Goal: Information Seeking & Learning: Learn about a topic

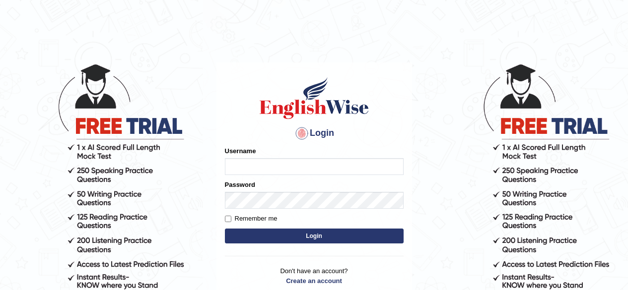
type input "RR12345"
click at [309, 234] on button "Login" at bounding box center [314, 236] width 179 height 15
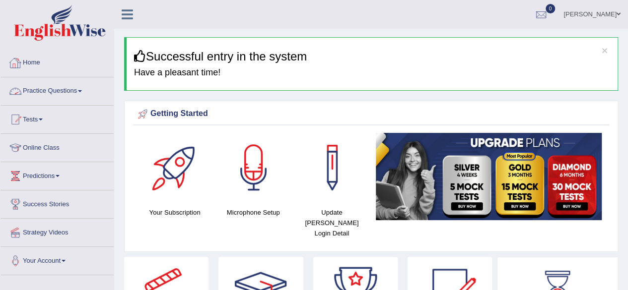
click at [65, 81] on link "Practice Questions" at bounding box center [56, 89] width 113 height 25
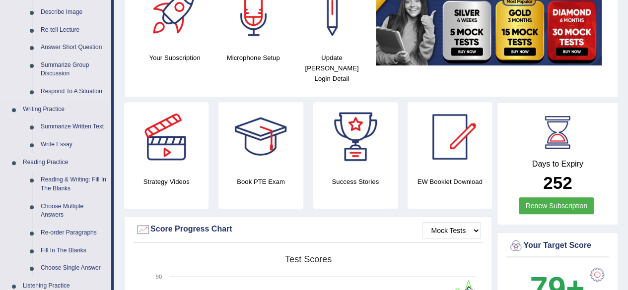
scroll to position [35, 0]
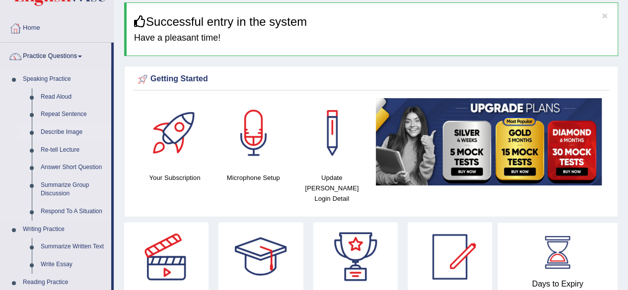
click at [67, 131] on link "Describe Image" at bounding box center [73, 133] width 75 height 18
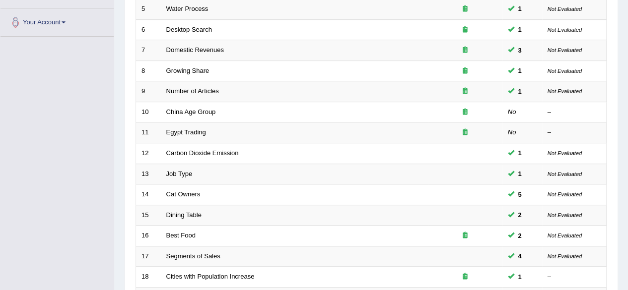
scroll to position [240, 0]
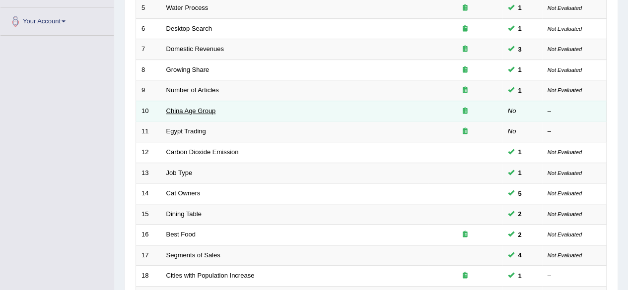
click at [203, 108] on link "China Age Group" at bounding box center [191, 110] width 50 height 7
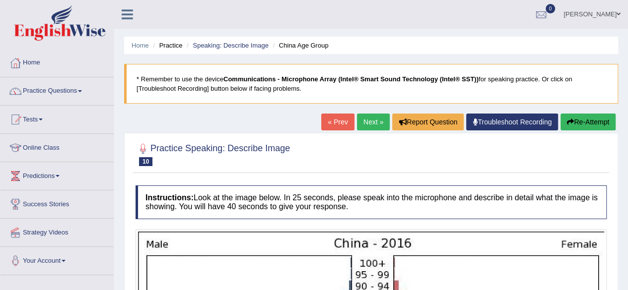
click at [323, 126] on link "« Prev" at bounding box center [337, 122] width 33 height 17
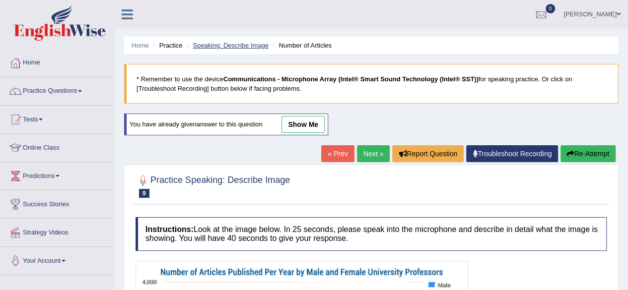
click at [231, 43] on link "Speaking: Describe Image" at bounding box center [229, 45] width 75 height 7
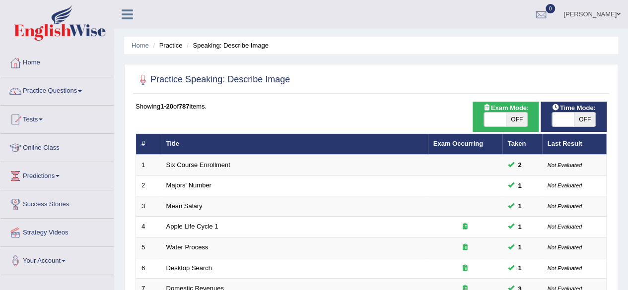
click at [586, 118] on span "OFF" at bounding box center [584, 120] width 22 height 14
checkbox input "true"
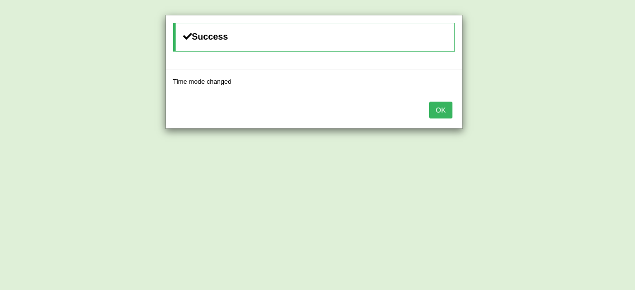
click at [442, 107] on button "OK" at bounding box center [440, 110] width 23 height 17
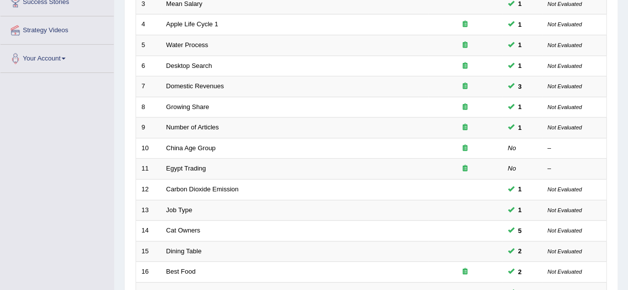
scroll to position [216, 0]
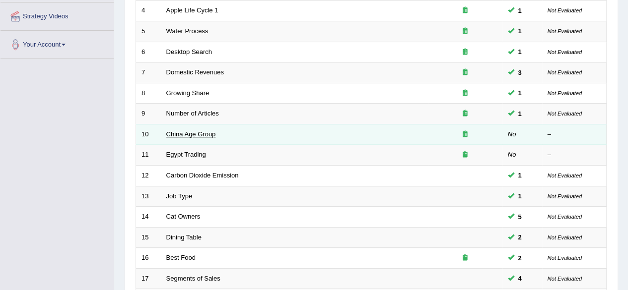
click at [193, 131] on link "China Age Group" at bounding box center [191, 133] width 50 height 7
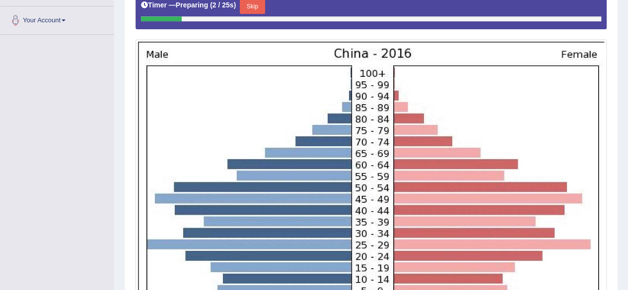
scroll to position [217, 0]
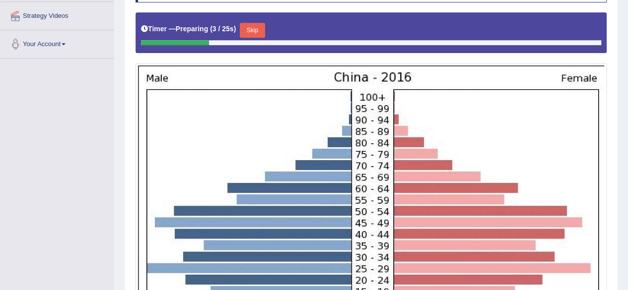
click at [254, 26] on button "Skip" at bounding box center [252, 30] width 25 height 15
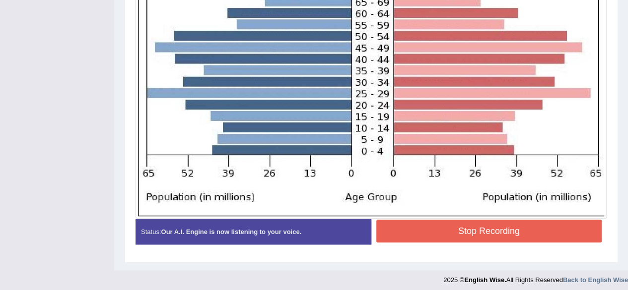
scroll to position [392, 0]
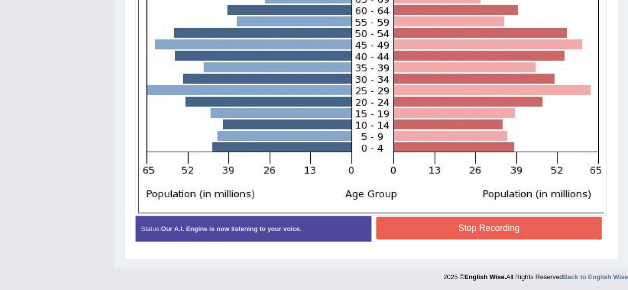
click at [497, 229] on button "Stop Recording" at bounding box center [489, 228] width 226 height 23
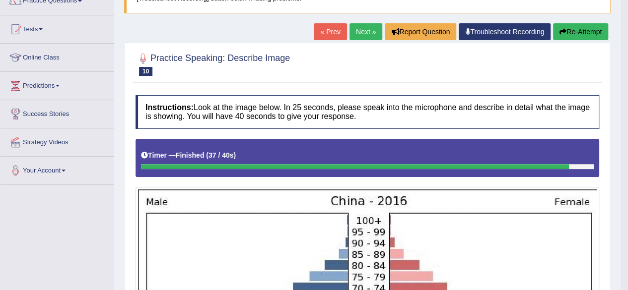
scroll to position [0, 0]
